Goal: Participate in discussion

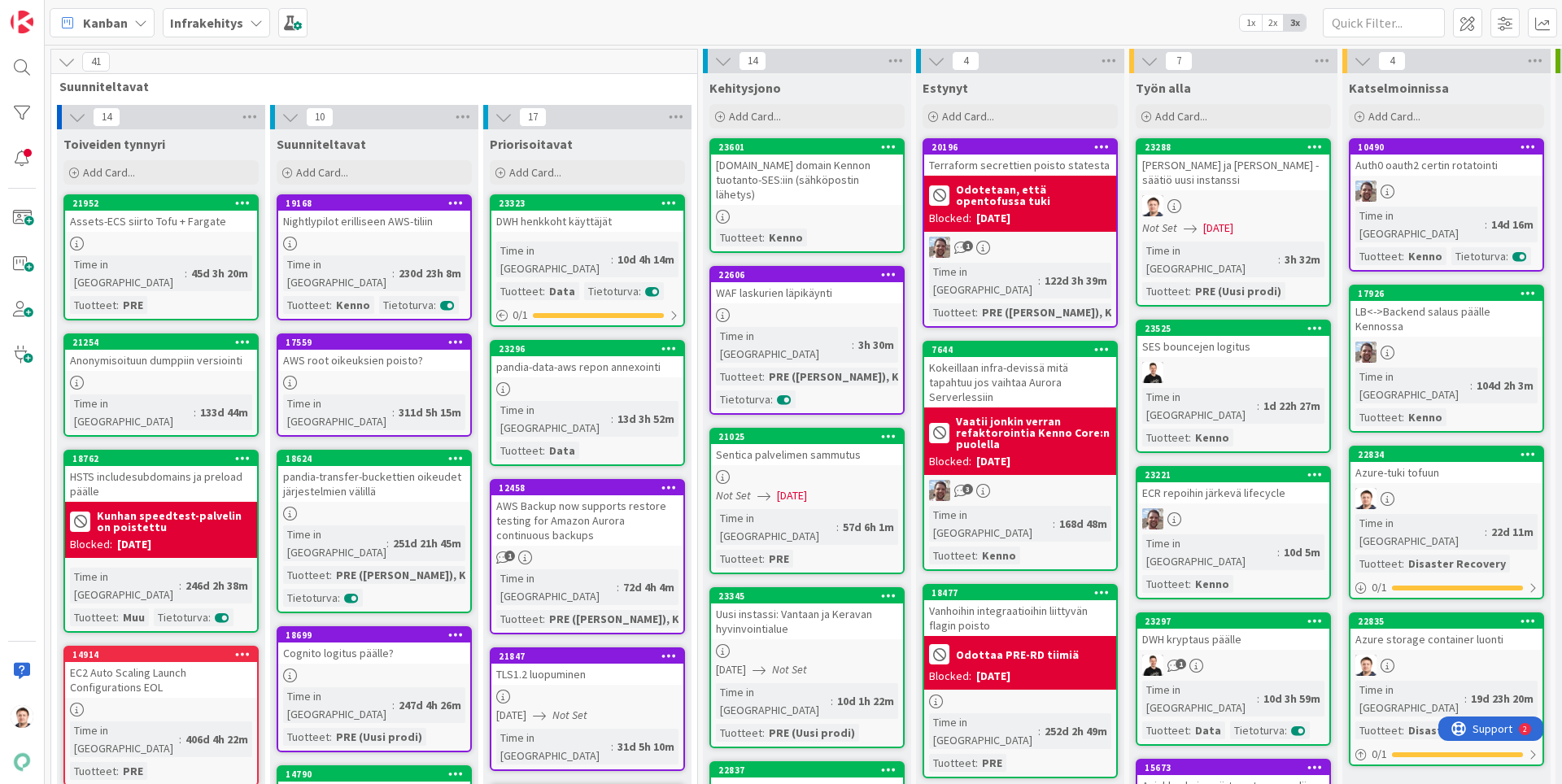
scroll to position [102, 0]
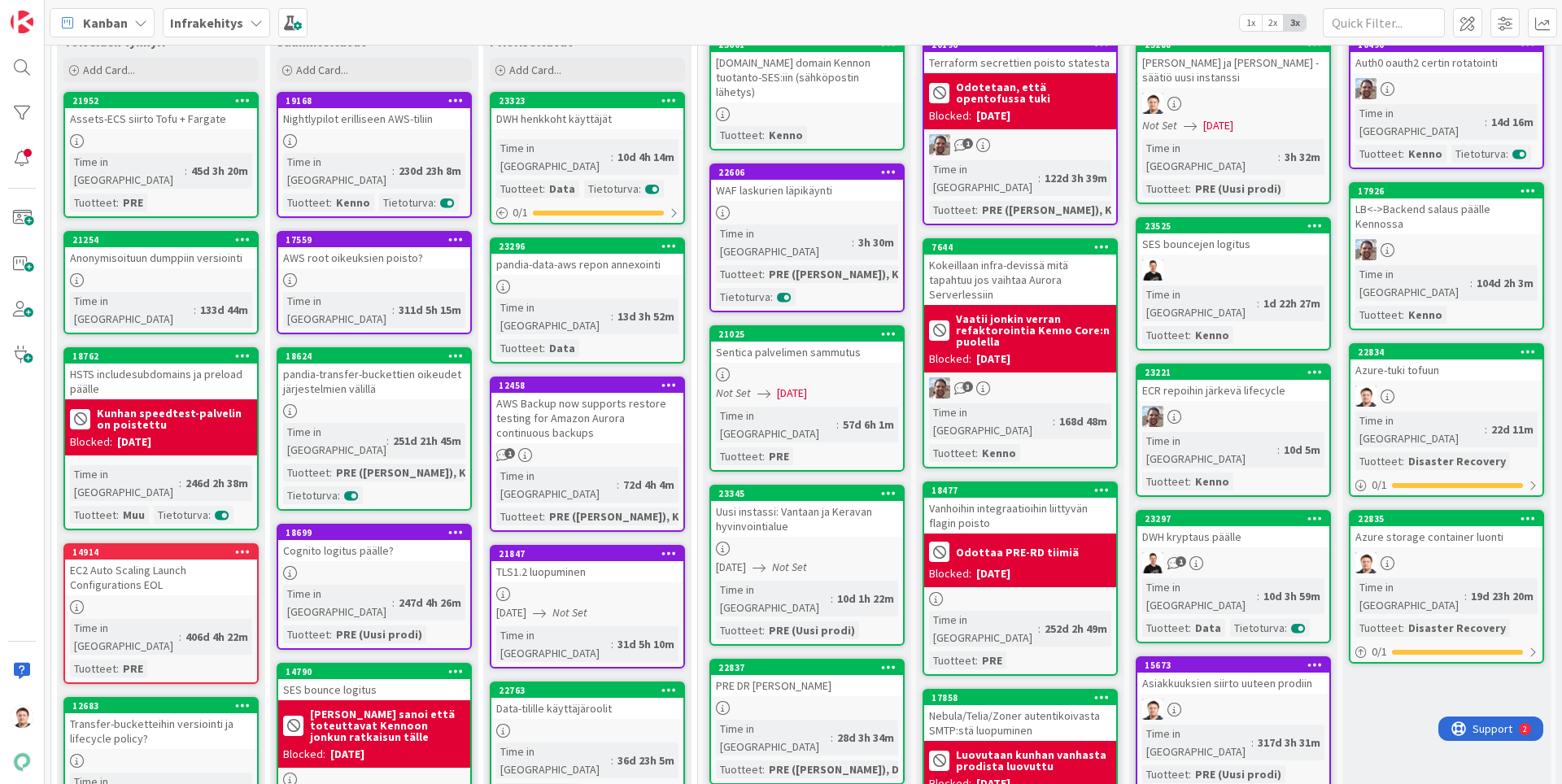
click at [1240, 657] on link "15673 Asiakkuuksien siirto uuteen prodiin Time in [GEOGRAPHIC_DATA] : 317d 3h 3…" at bounding box center [1234, 743] width 195 height 174
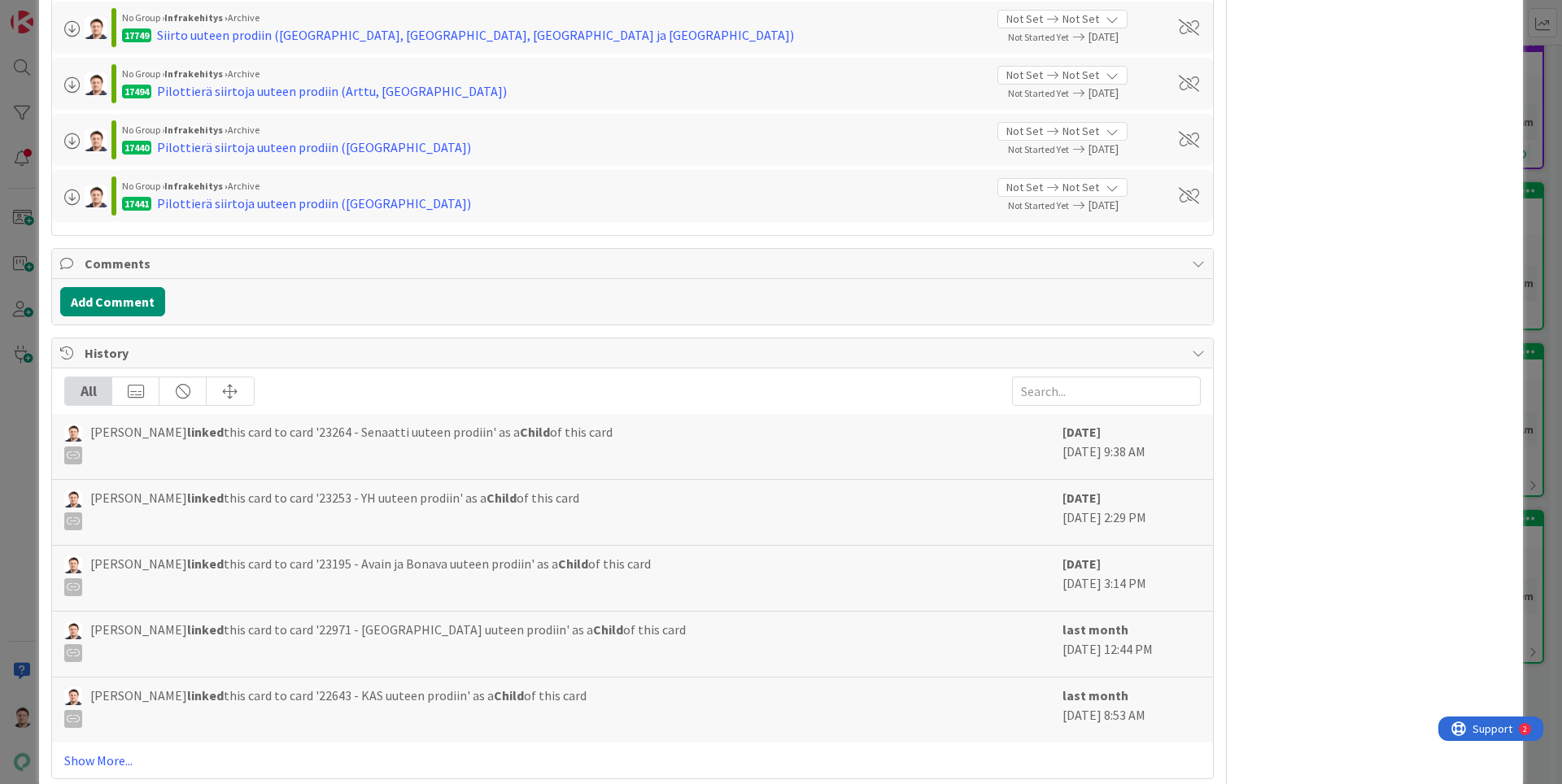
scroll to position [3624, 0]
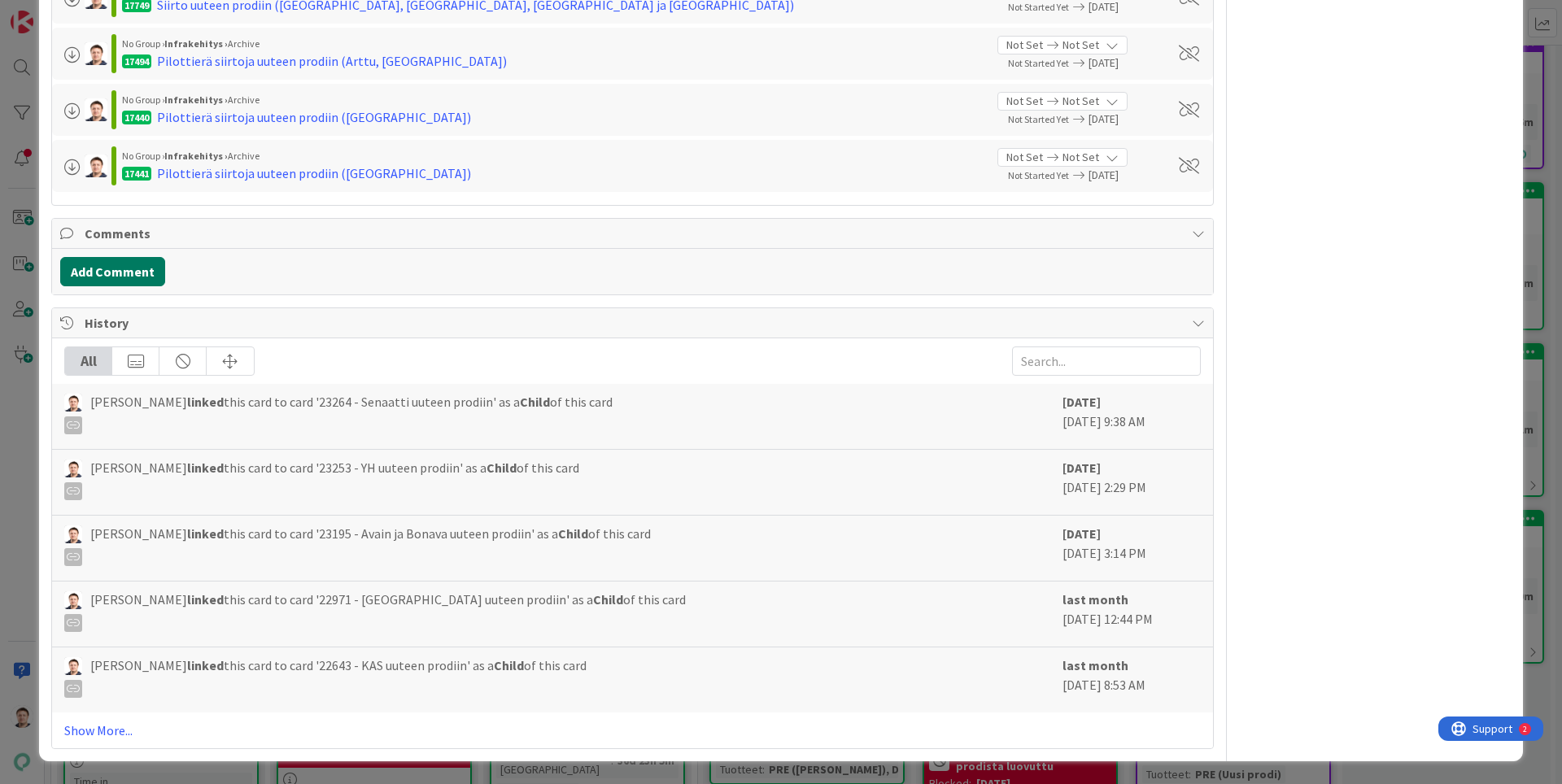
click at [115, 274] on button "Add Comment" at bounding box center [112, 272] width 105 height 29
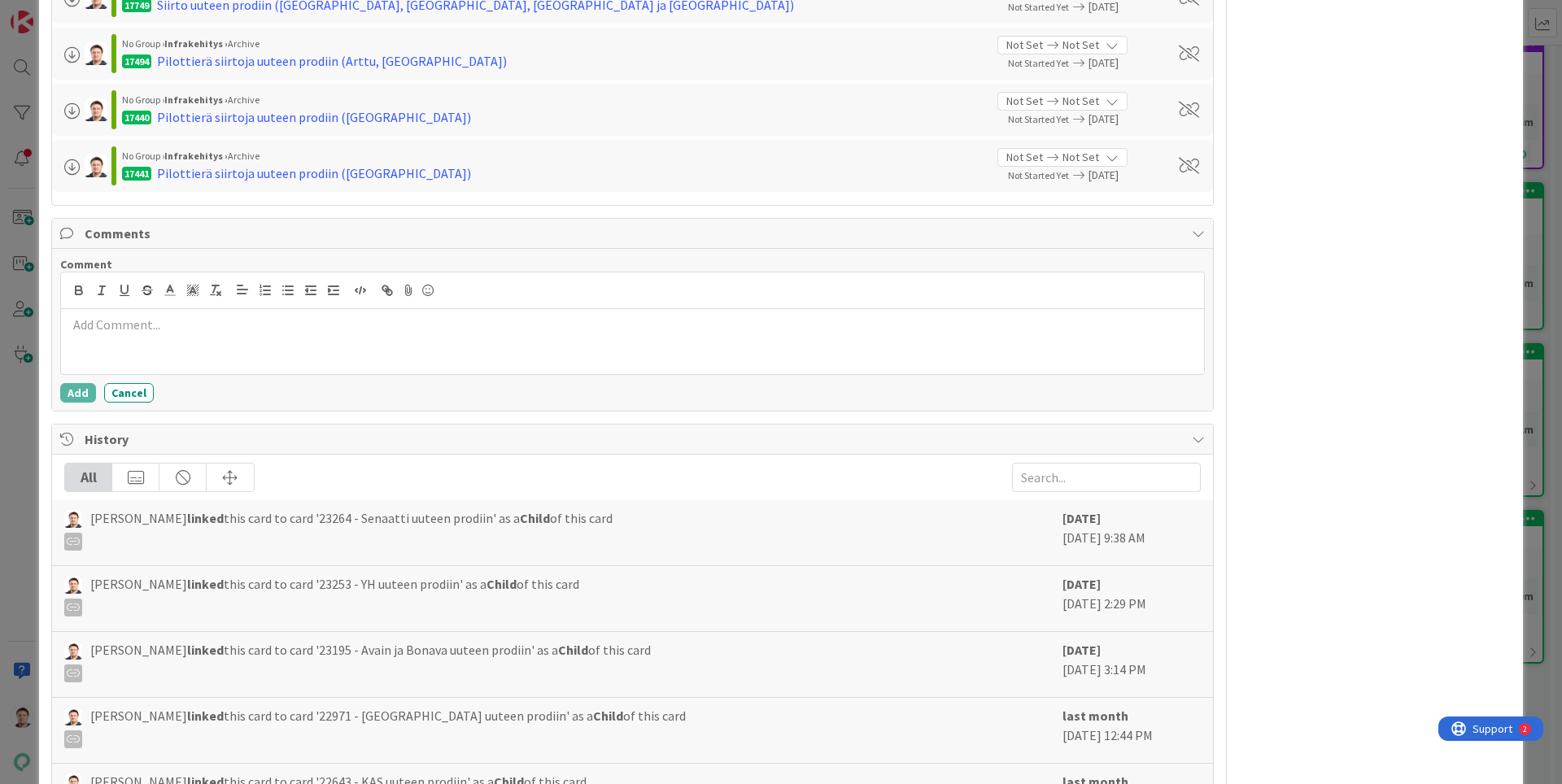
click at [174, 323] on p at bounding box center [632, 325] width 1131 height 18
click at [358, 294] on icon "button" at bounding box center [360, 290] width 15 height 15
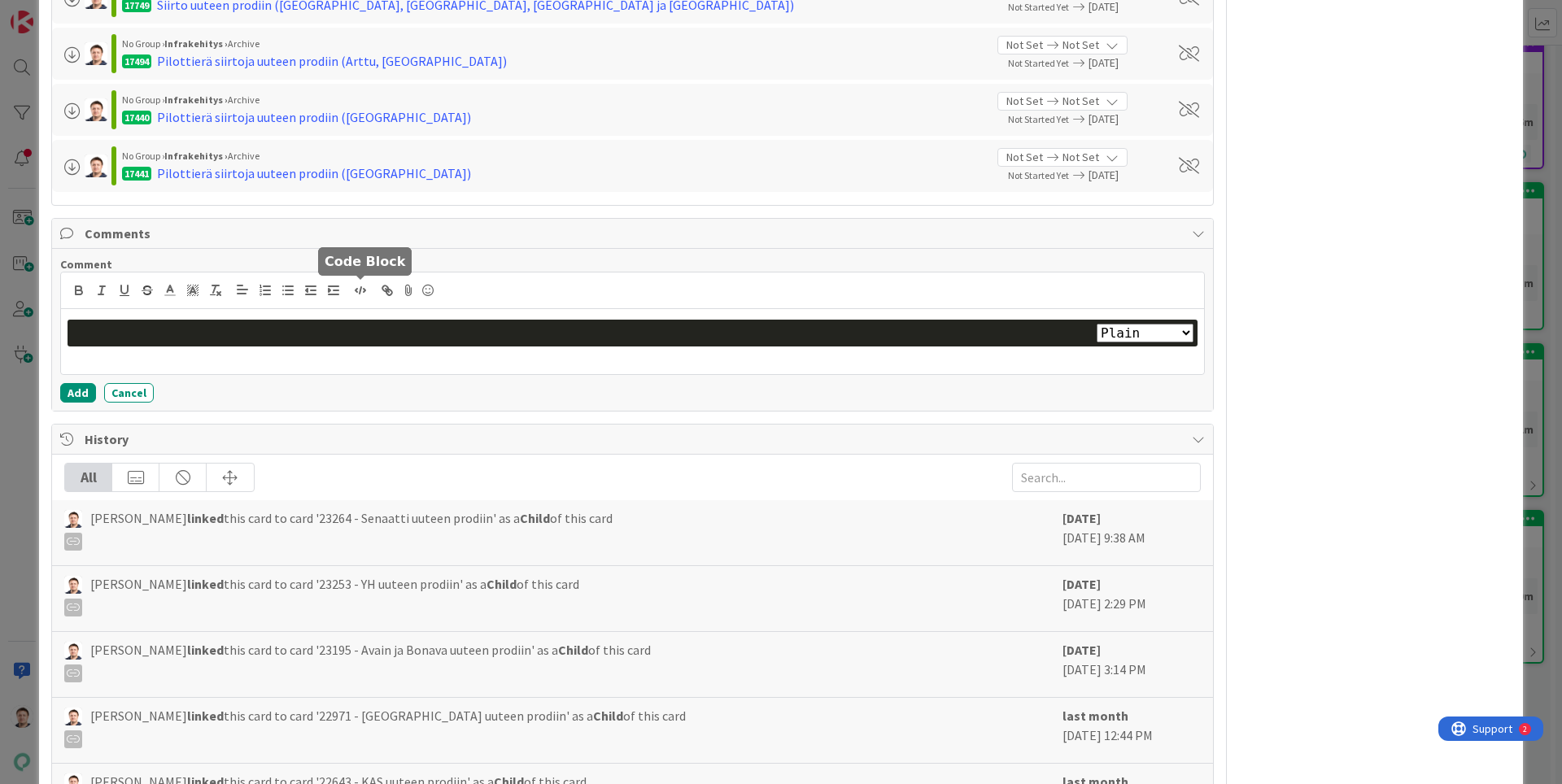
click at [358, 293] on icon "button" at bounding box center [360, 290] width 15 height 15
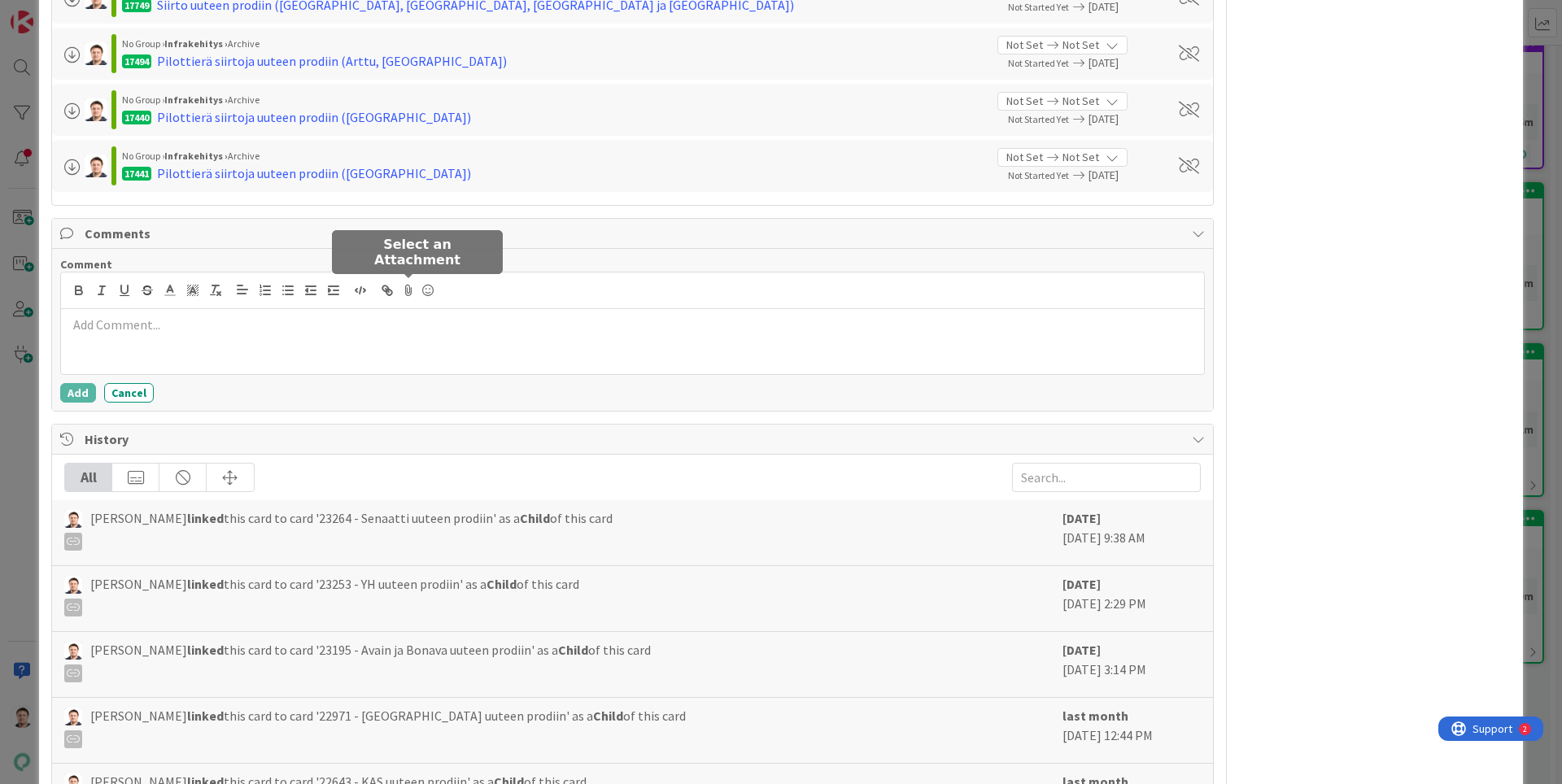
click at [405, 288] on icon at bounding box center [408, 290] width 19 height 23
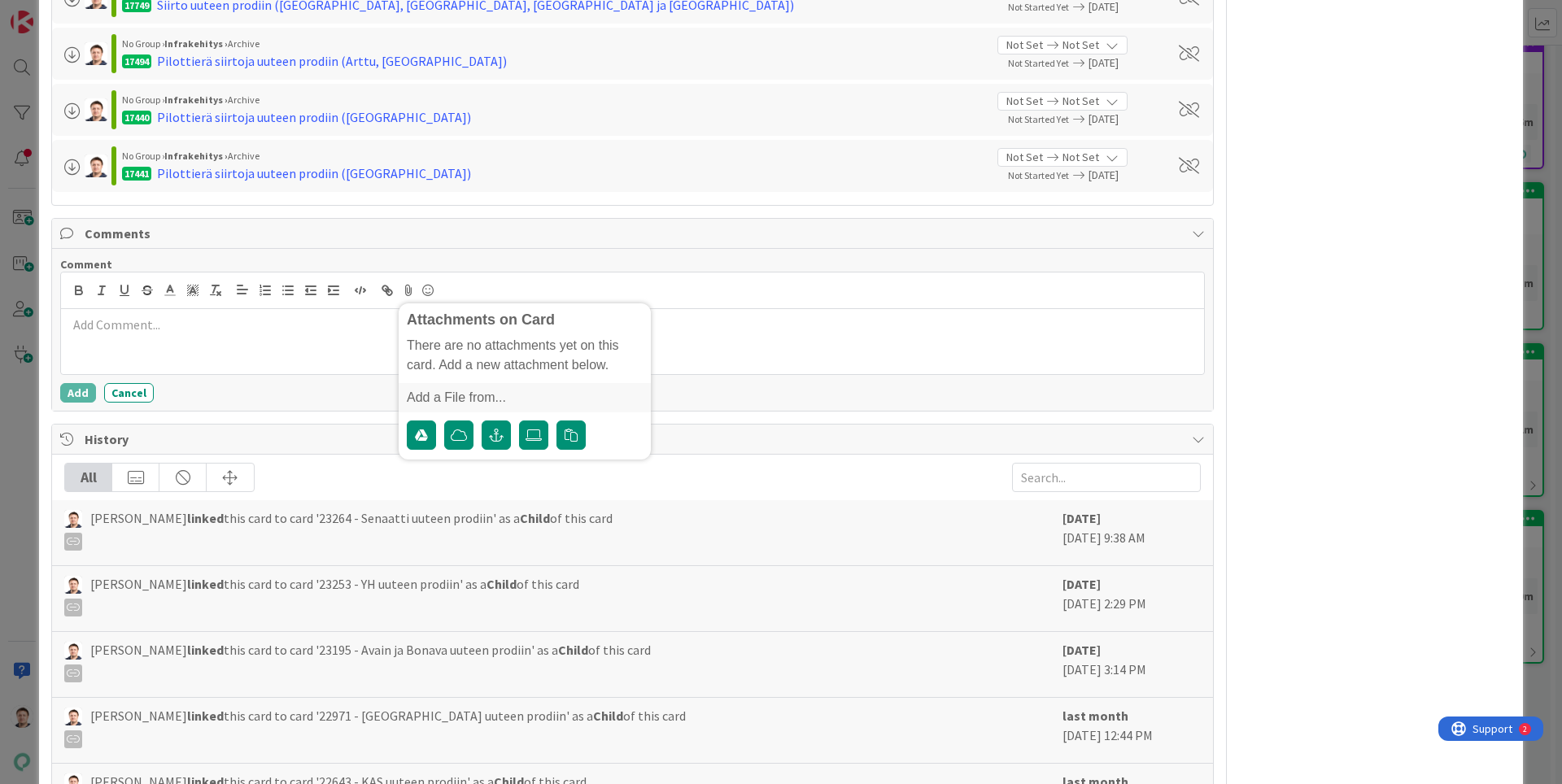
click at [703, 333] on p at bounding box center [632, 325] width 1131 height 18
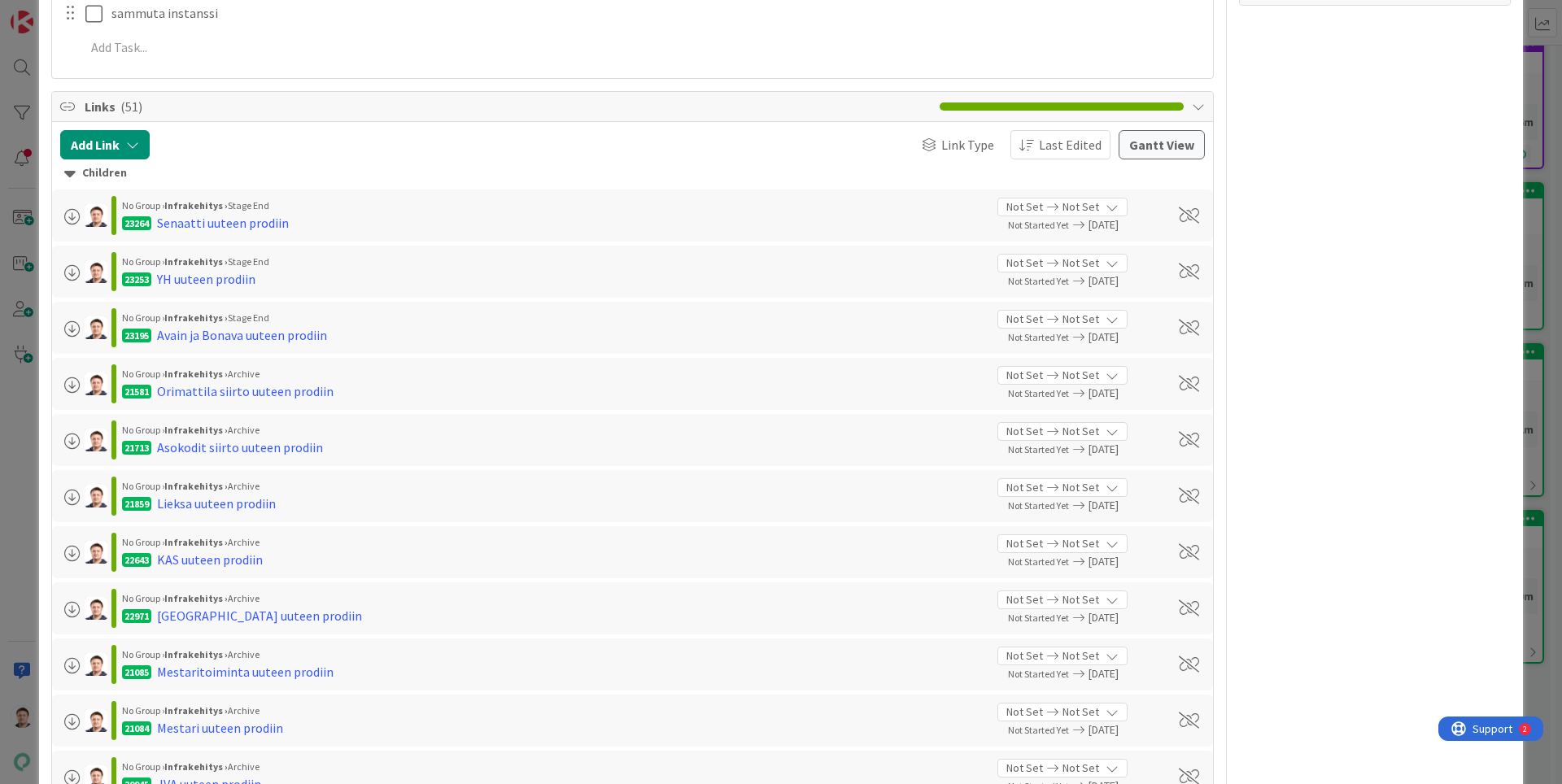
scroll to position [0, 0]
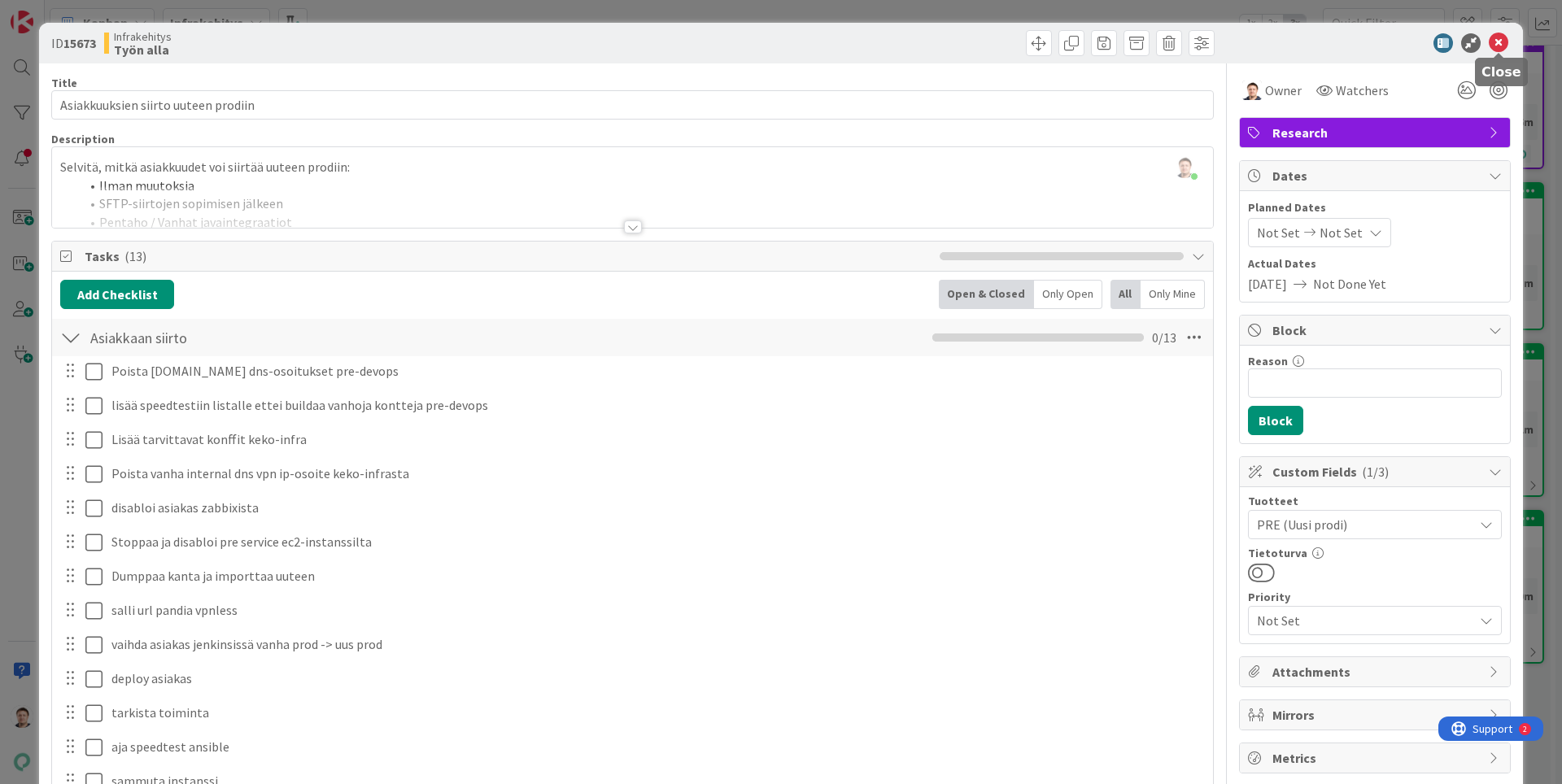
click at [1504, 41] on icon at bounding box center [1498, 42] width 19 height 19
